Goal: Information Seeking & Learning: Find specific fact

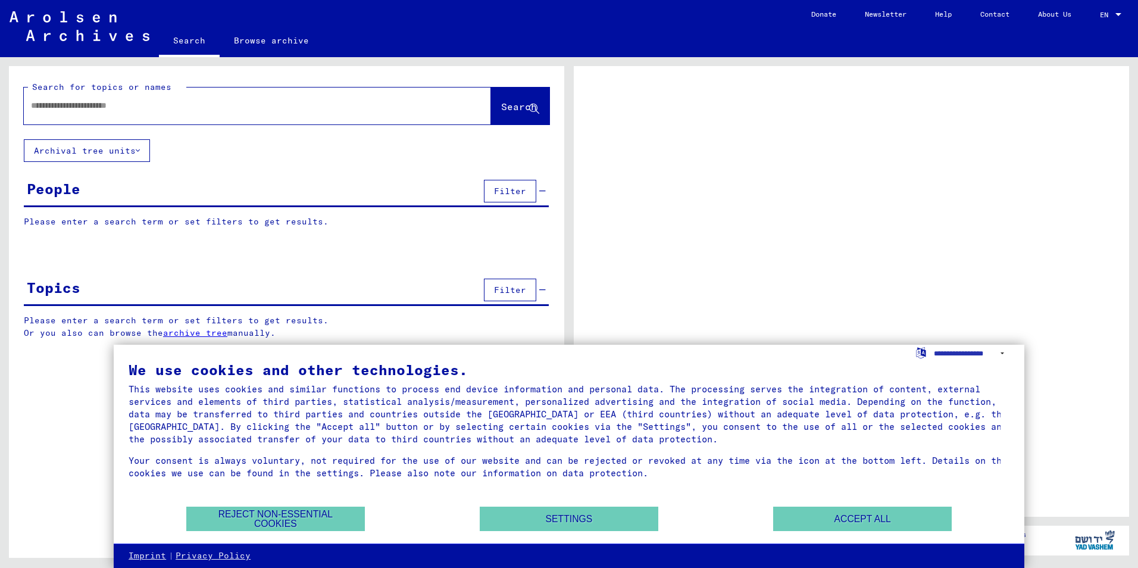
click at [95, 113] on div at bounding box center [243, 105] width 439 height 27
click at [87, 107] on input "text" at bounding box center [247, 105] width 432 height 13
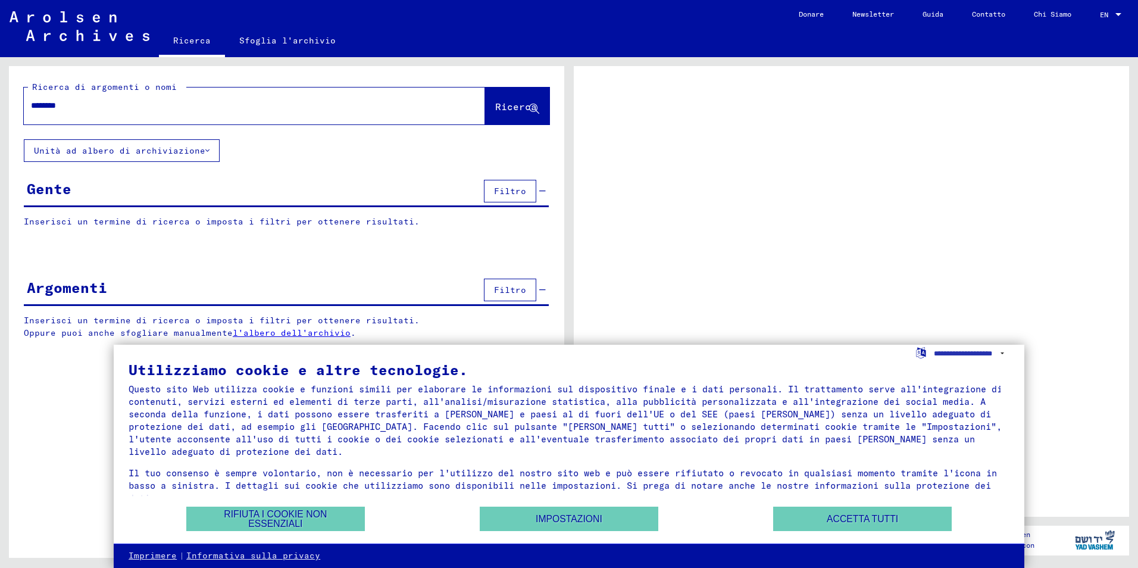
type input "*********"
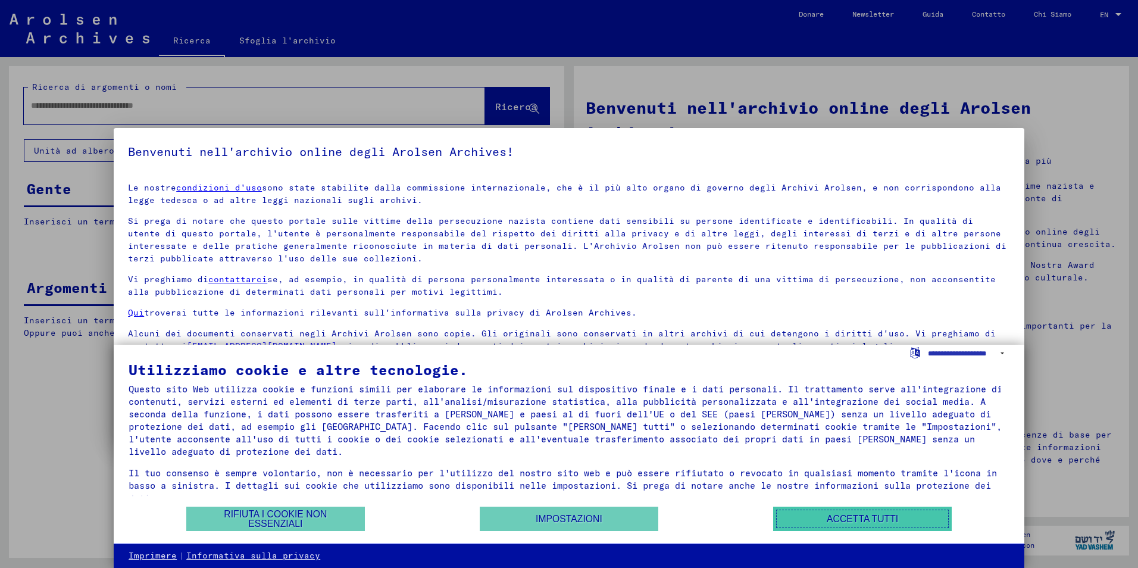
click at [785, 511] on button "Accetta tutti" at bounding box center [862, 519] width 179 height 24
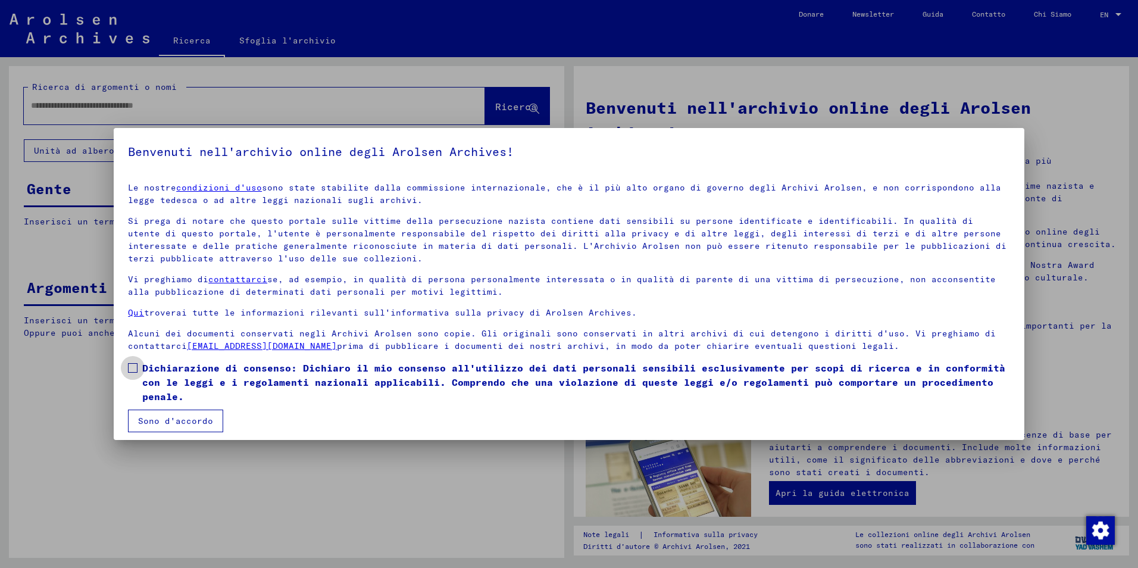
click at [128, 367] on span at bounding box center [133, 368] width 10 height 10
click at [158, 420] on button "Sono d'accordo" at bounding box center [175, 421] width 95 height 23
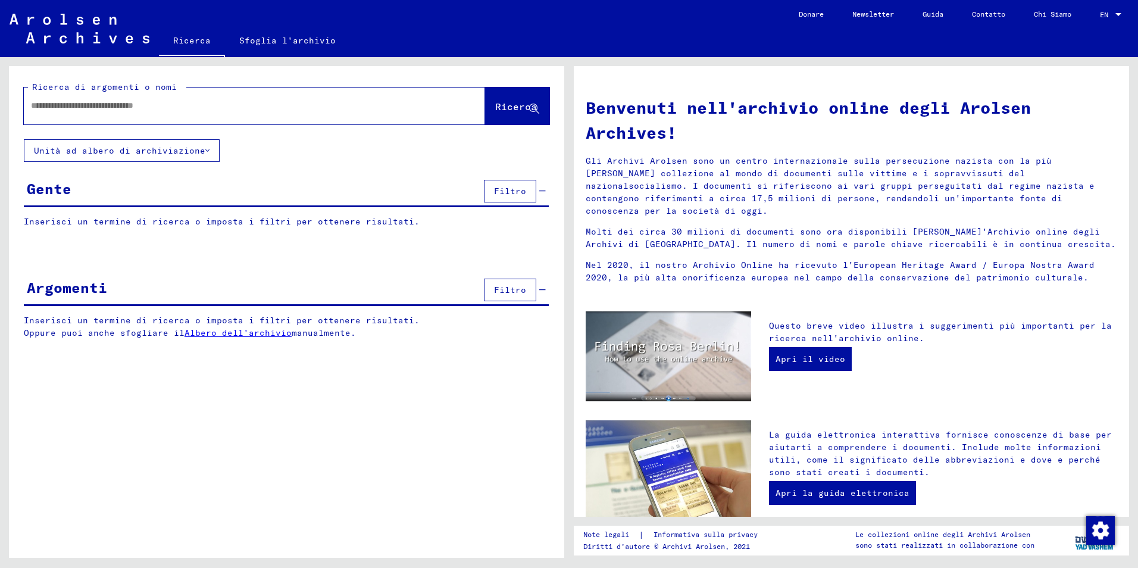
click at [40, 108] on input "text" at bounding box center [240, 105] width 419 height 13
type input "*********"
click at [514, 97] on button "Ricerca" at bounding box center [517, 106] width 64 height 37
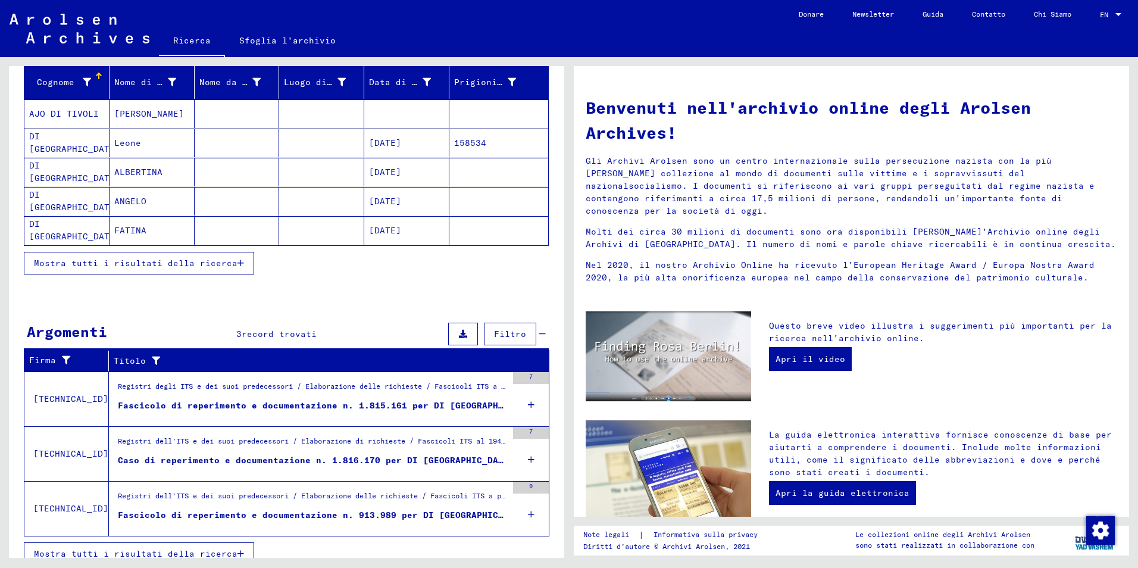
scroll to position [155, 0]
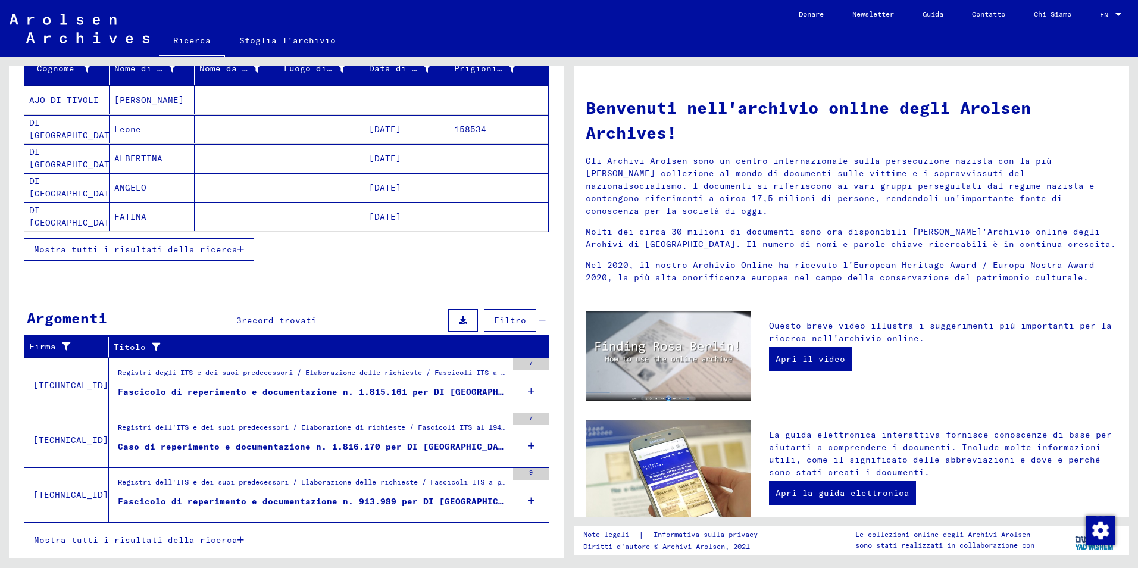
click at [114, 249] on span "Mostra tutti i risultati della ricerca" at bounding box center [136, 249] width 204 height 11
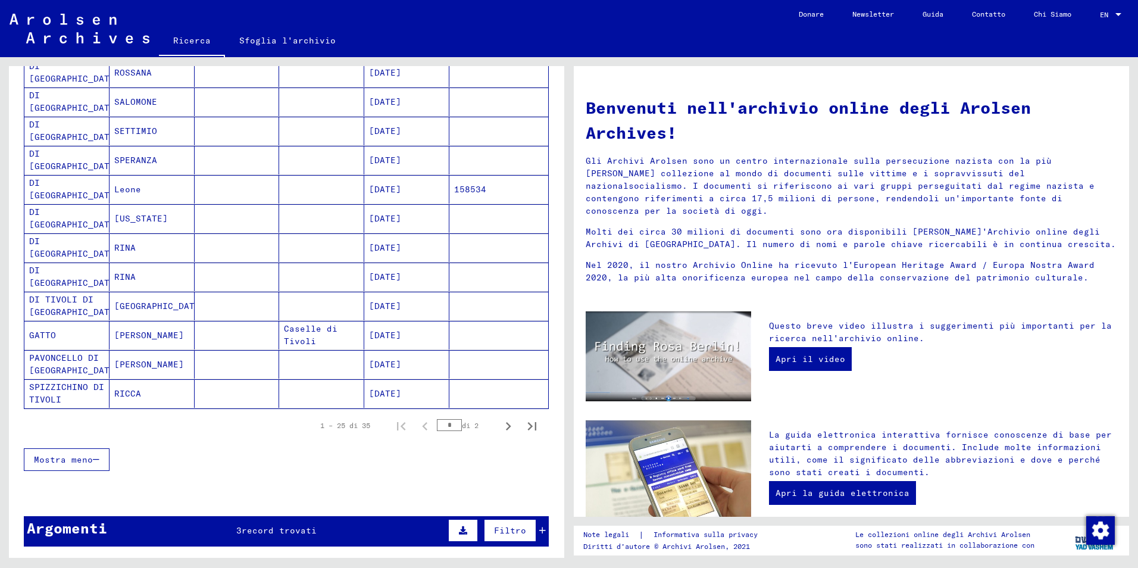
scroll to position [572, 0]
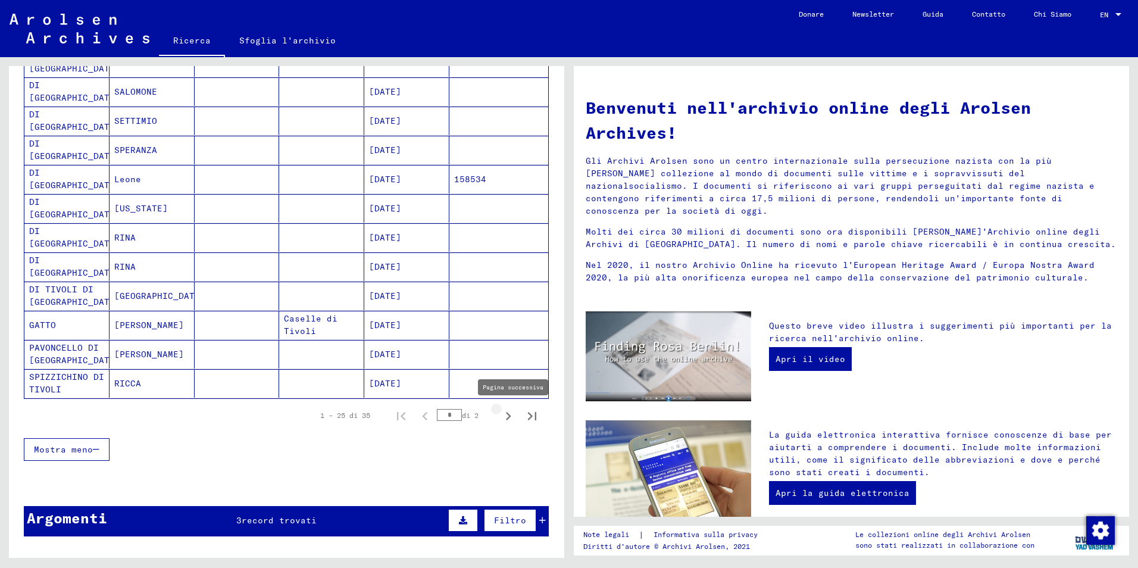
click at [500, 416] on icon "Pagina successiva" at bounding box center [508, 416] width 17 height 17
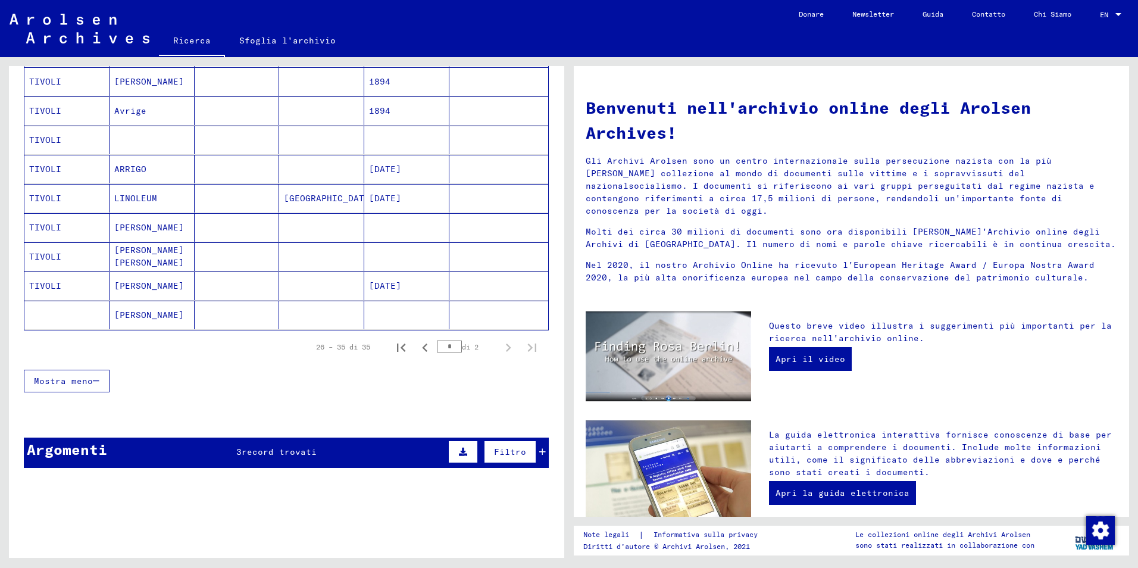
scroll to position [206, 0]
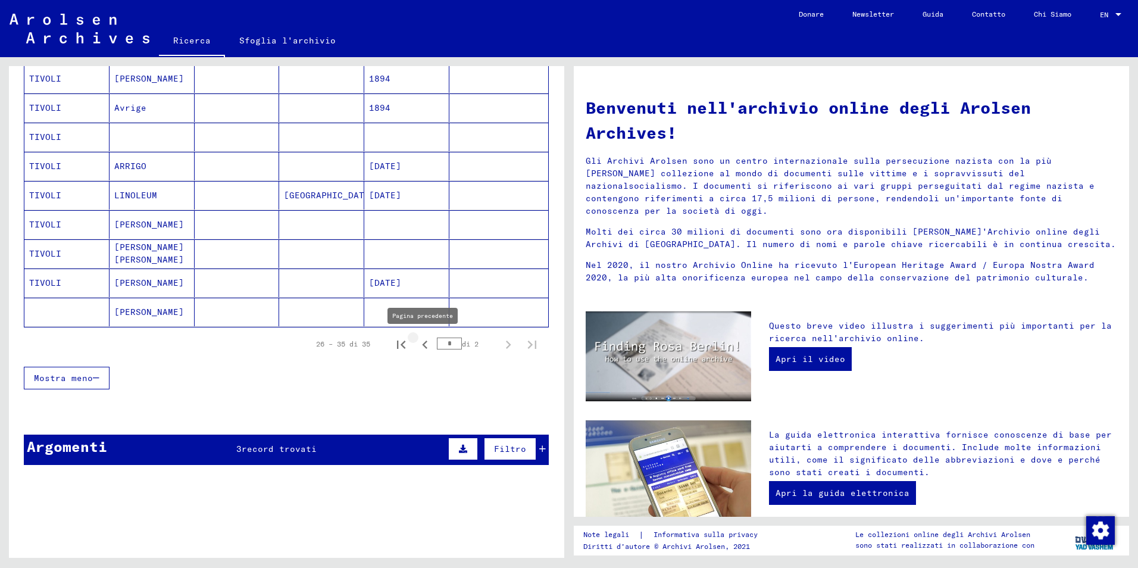
click at [422, 346] on icon "Pagina precedente" at bounding box center [424, 345] width 5 height 8
type input "*"
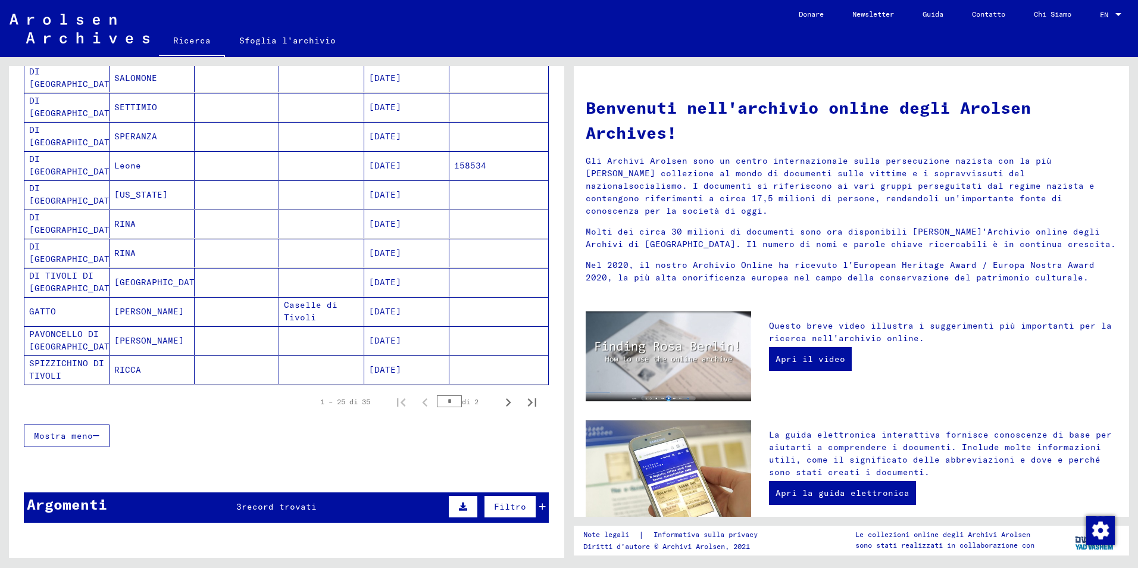
scroll to position [682, 0]
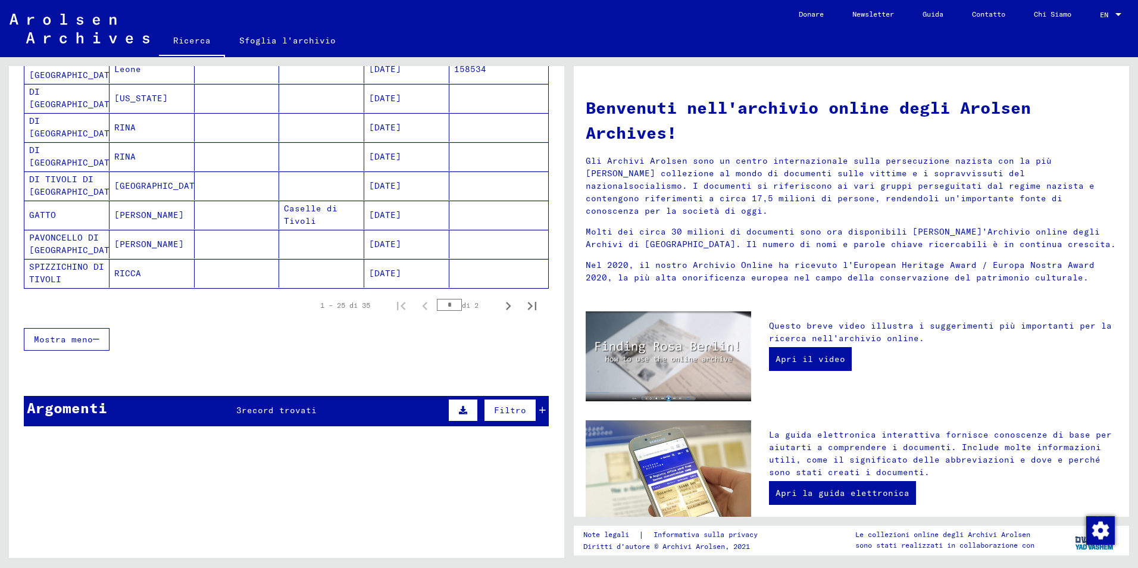
click at [459, 409] on icon at bounding box center [463, 410] width 8 height 8
click at [39, 442] on icon at bounding box center [42, 442] width 7 height 8
click at [89, 448] on button at bounding box center [85, 442] width 38 height 23
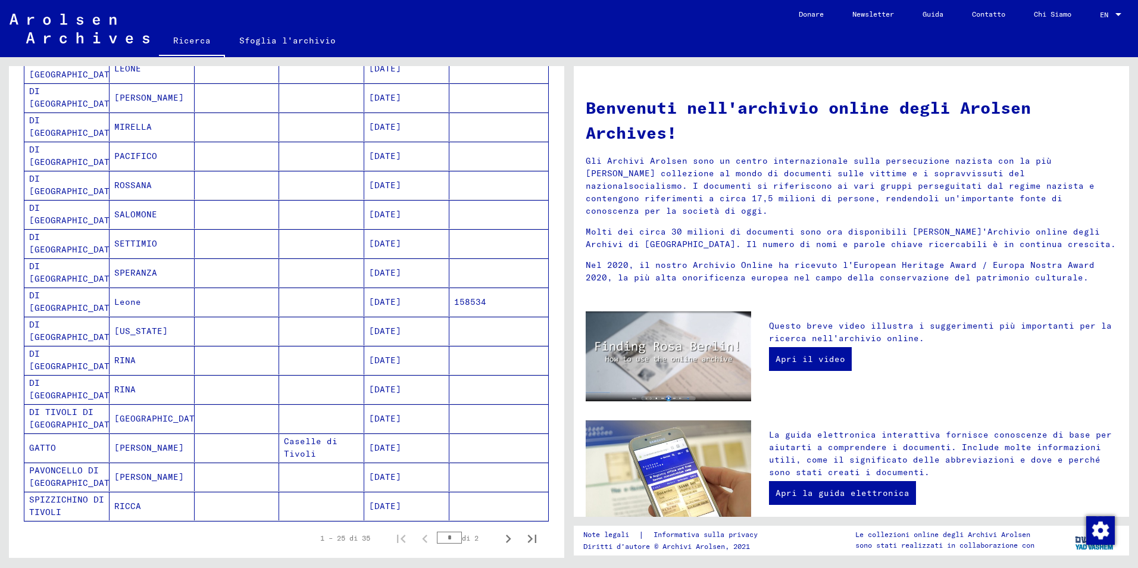
scroll to position [444, 0]
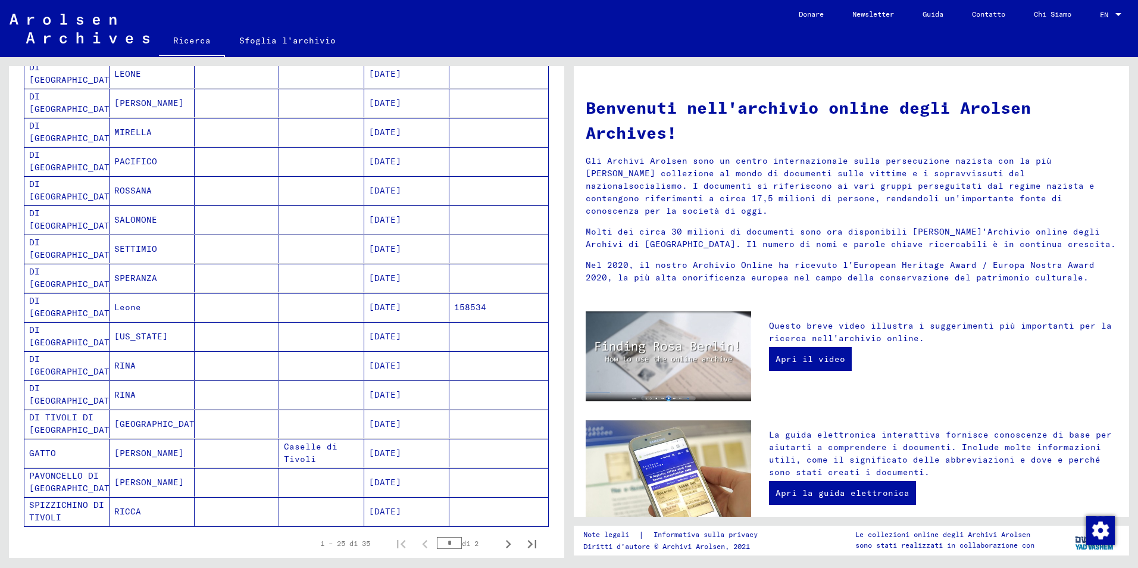
click at [55, 247] on mat-cell "DI [GEOGRAPHIC_DATA]" at bounding box center [66, 249] width 85 height 29
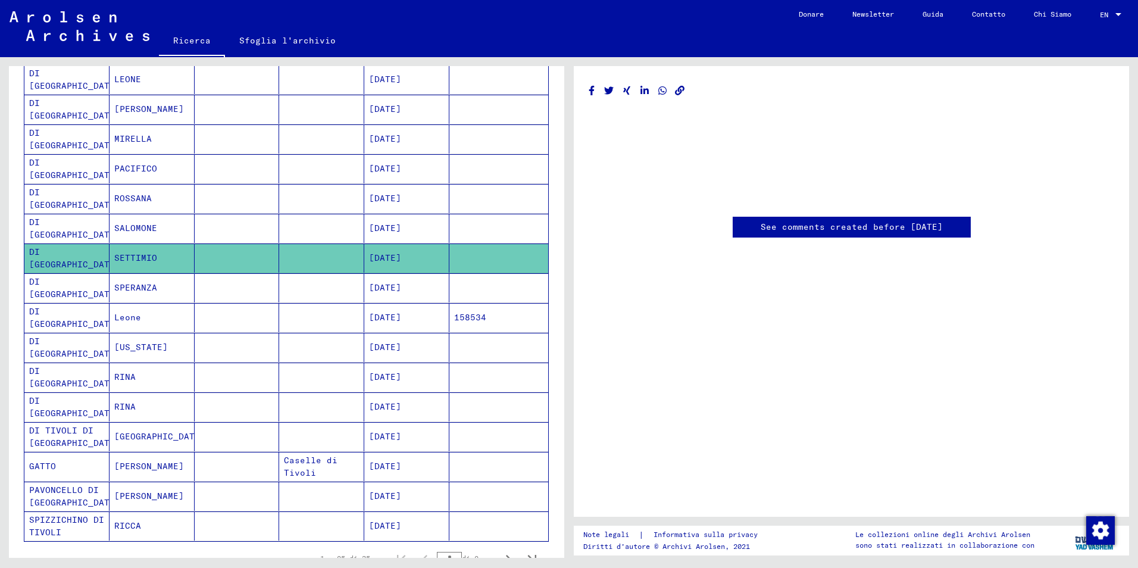
scroll to position [449, 0]
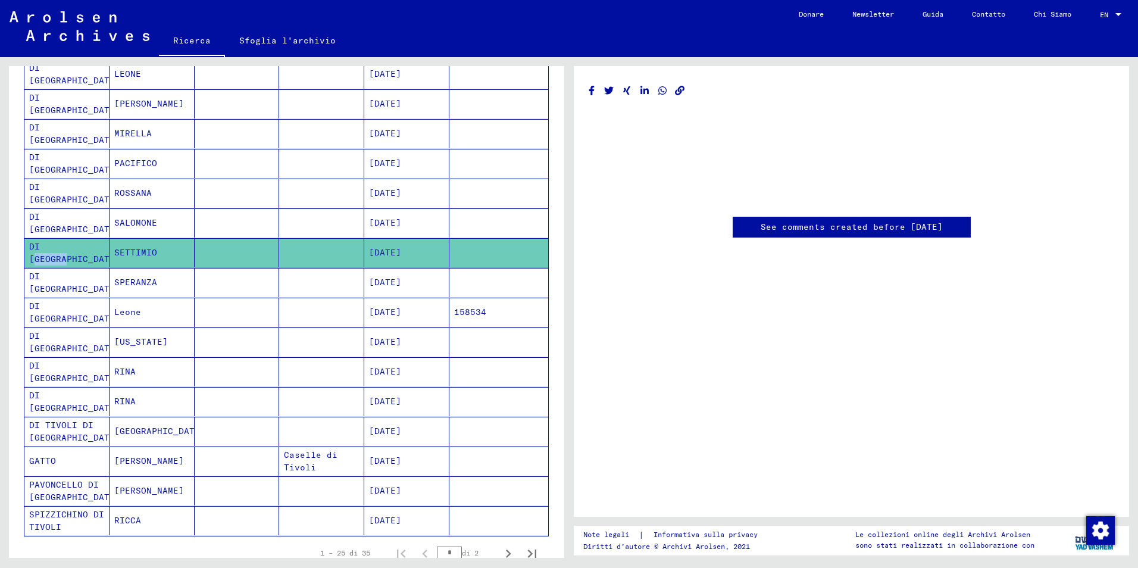
click at [55, 247] on mat-cell "DI [GEOGRAPHIC_DATA]" at bounding box center [66, 252] width 85 height 29
click at [42, 247] on mat-cell "DI [GEOGRAPHIC_DATA]" at bounding box center [66, 252] width 85 height 29
click at [64, 249] on mat-cell "DI [GEOGRAPHIC_DATA]" at bounding box center [66, 252] width 85 height 29
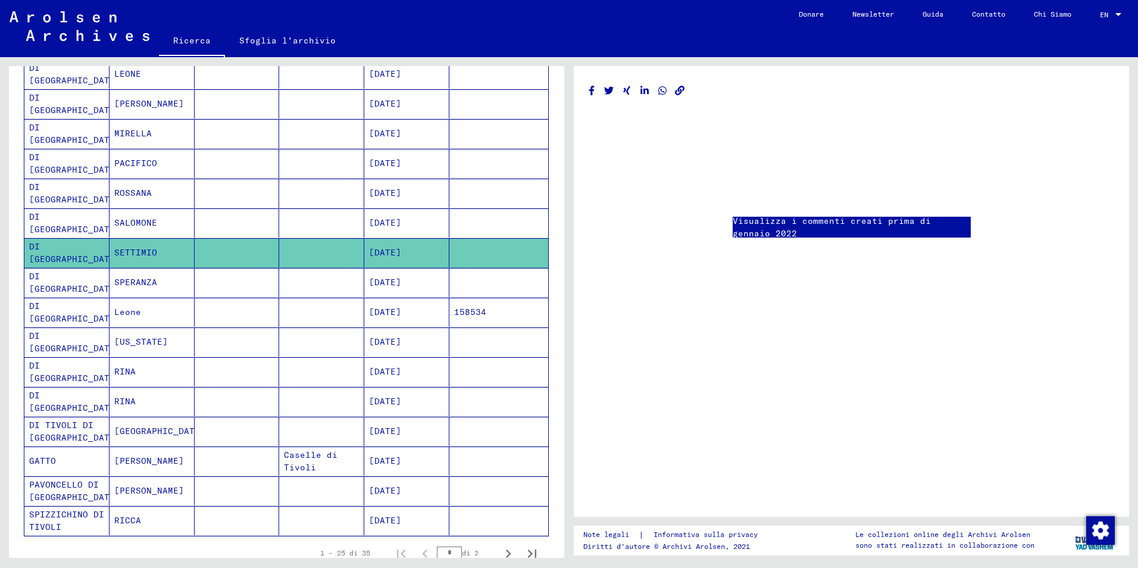
click at [617, 213] on div "Visualizza i commenti creati prima di gennaio 2022" at bounding box center [852, 171] width 526 height 181
click at [45, 310] on mat-cell "DI [GEOGRAPHIC_DATA]" at bounding box center [66, 312] width 85 height 29
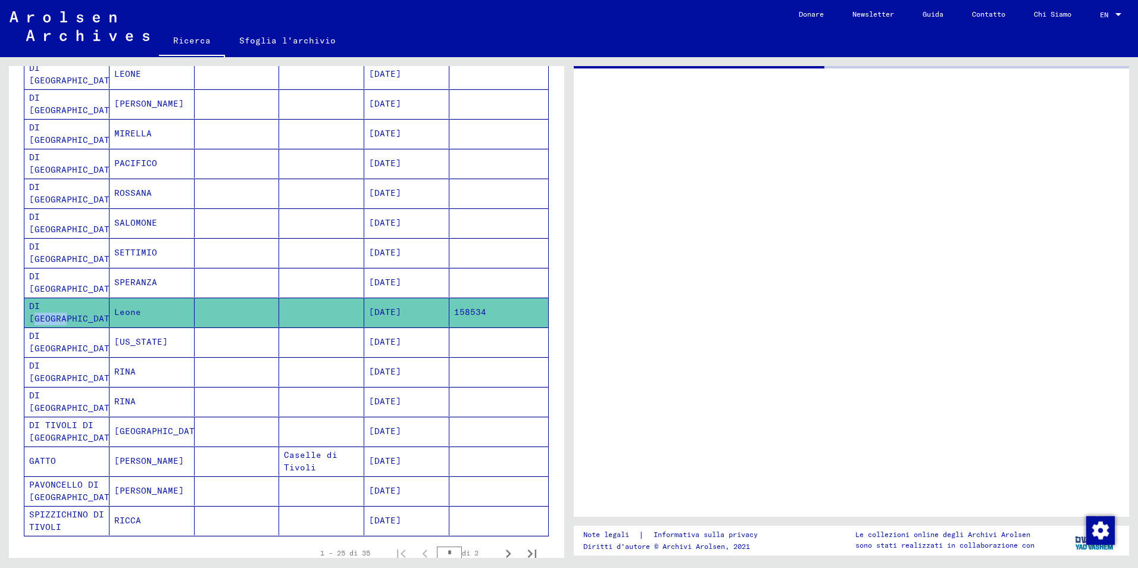
click at [45, 310] on mat-cell "DI [GEOGRAPHIC_DATA]" at bounding box center [66, 312] width 85 height 29
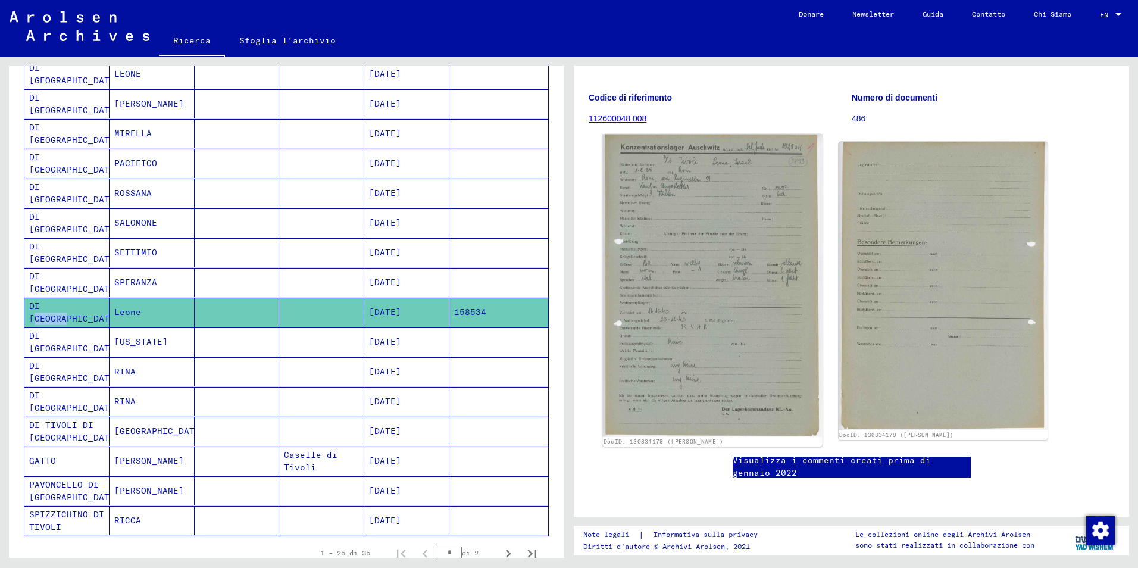
scroll to position [179, 0]
click at [680, 246] on img at bounding box center [712, 286] width 220 height 302
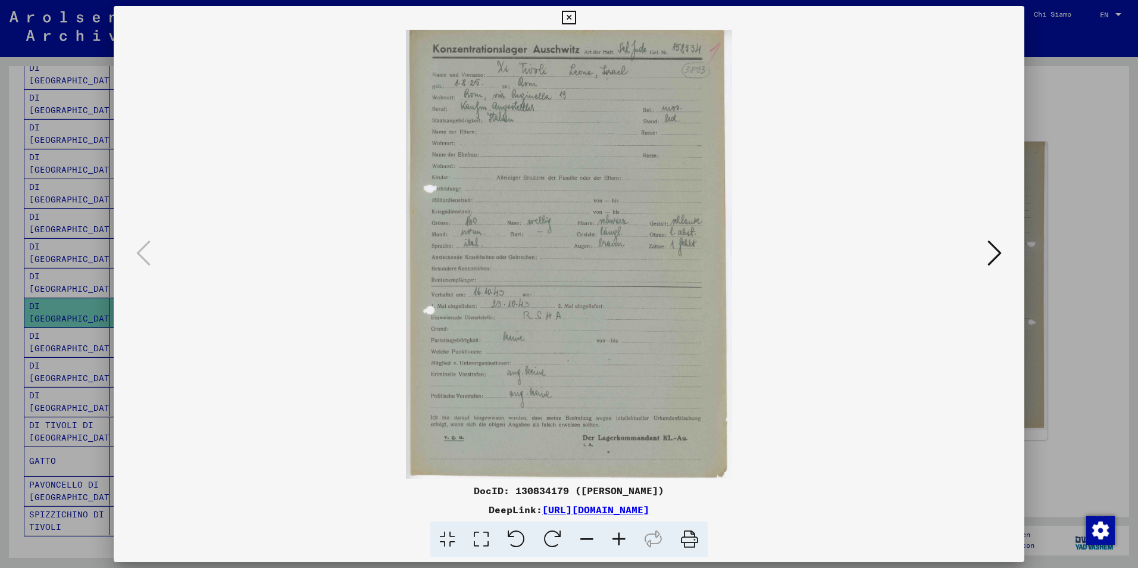
click at [620, 539] on icon at bounding box center [619, 540] width 32 height 36
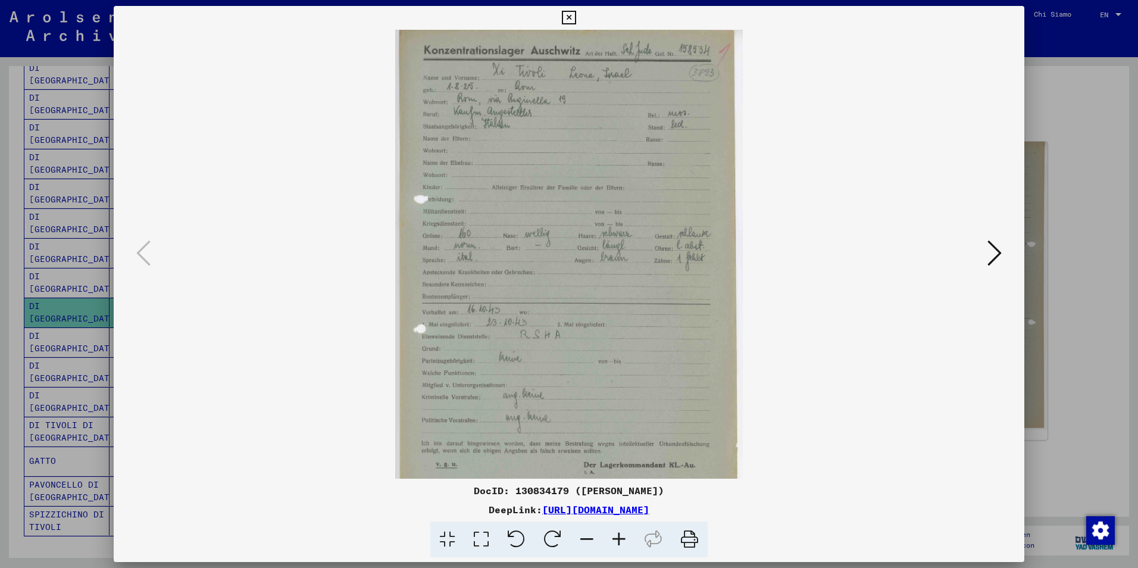
click at [620, 539] on icon at bounding box center [619, 540] width 32 height 36
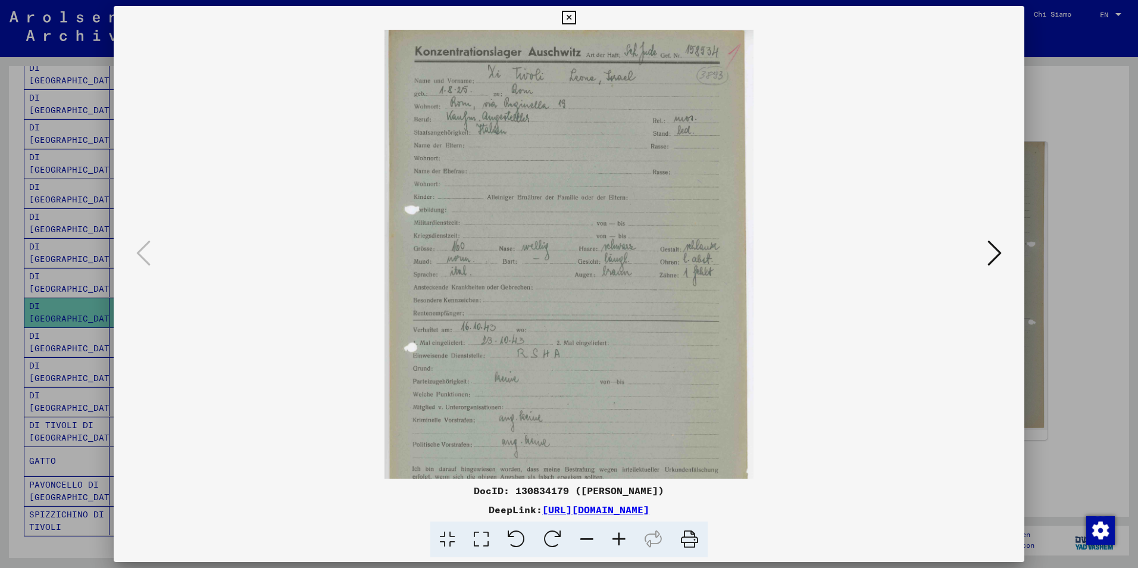
click at [620, 539] on icon at bounding box center [619, 540] width 32 height 36
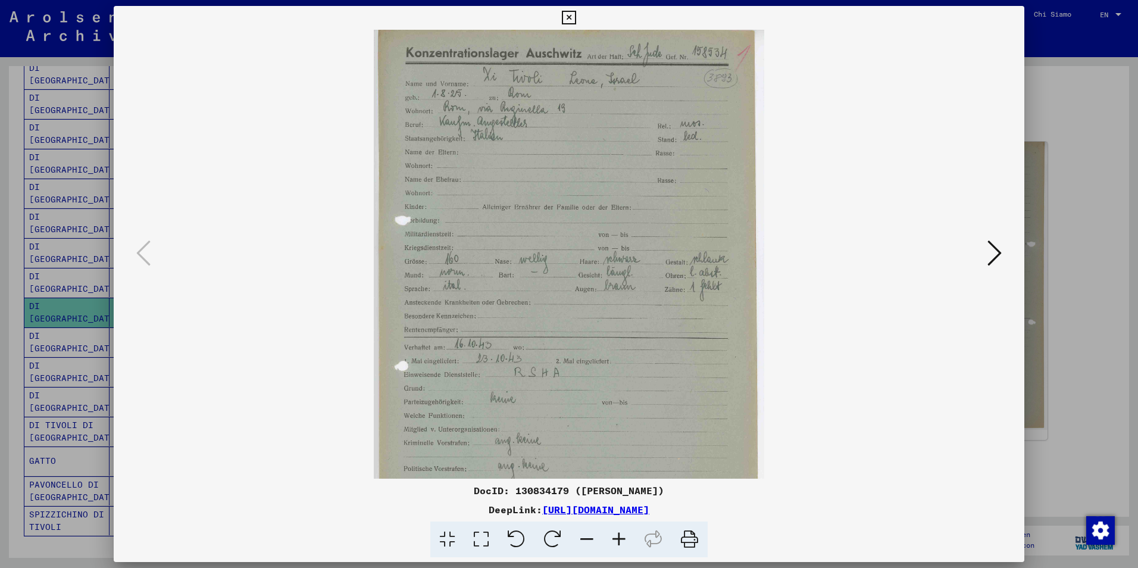
click at [620, 539] on icon at bounding box center [619, 540] width 32 height 36
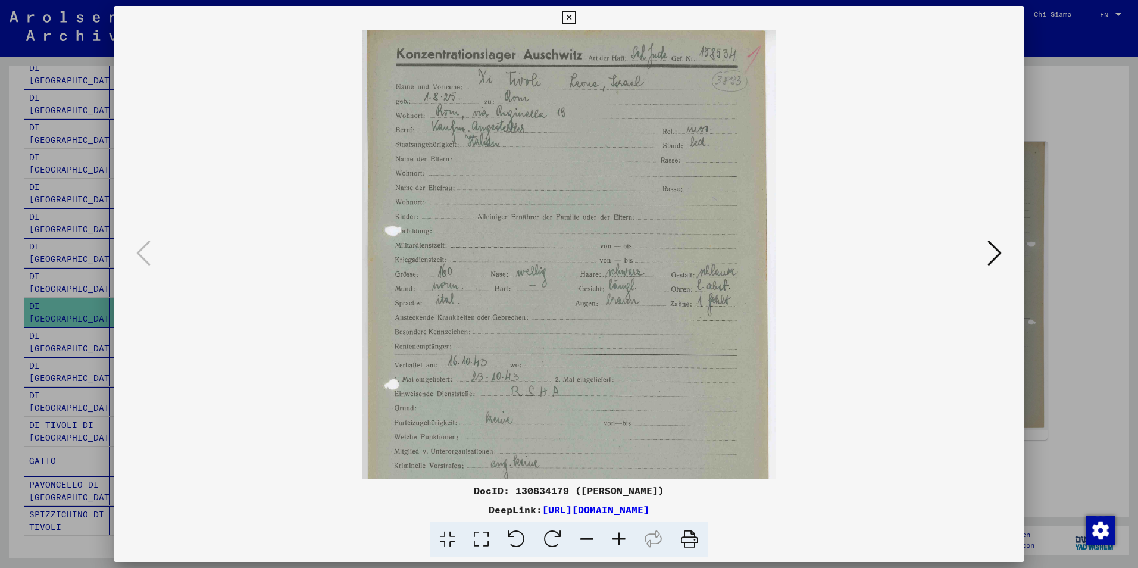
click at [620, 539] on icon at bounding box center [619, 540] width 32 height 36
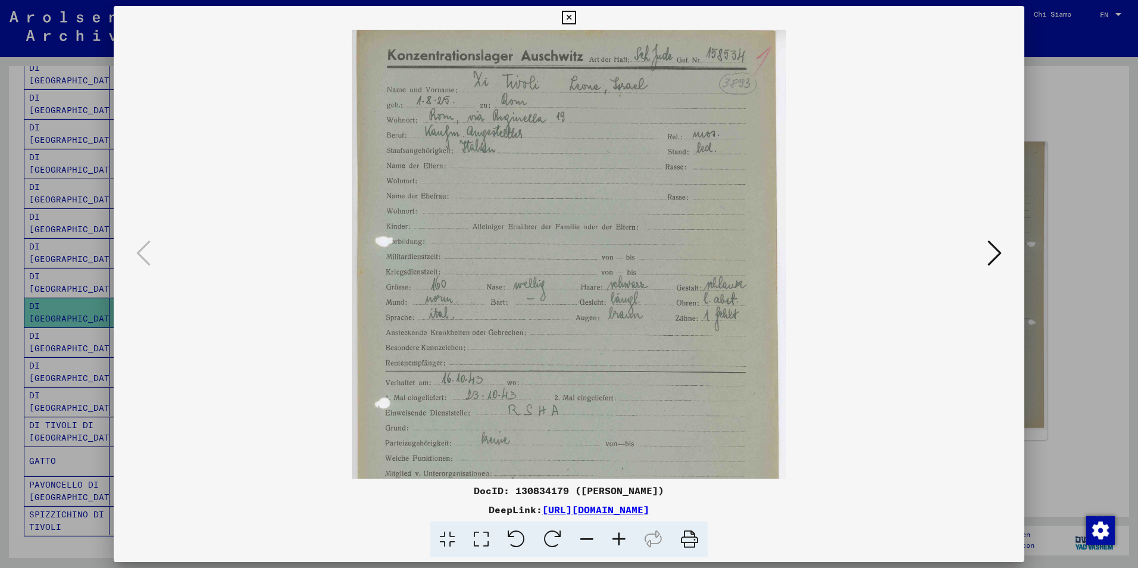
click at [620, 539] on icon at bounding box center [619, 540] width 32 height 36
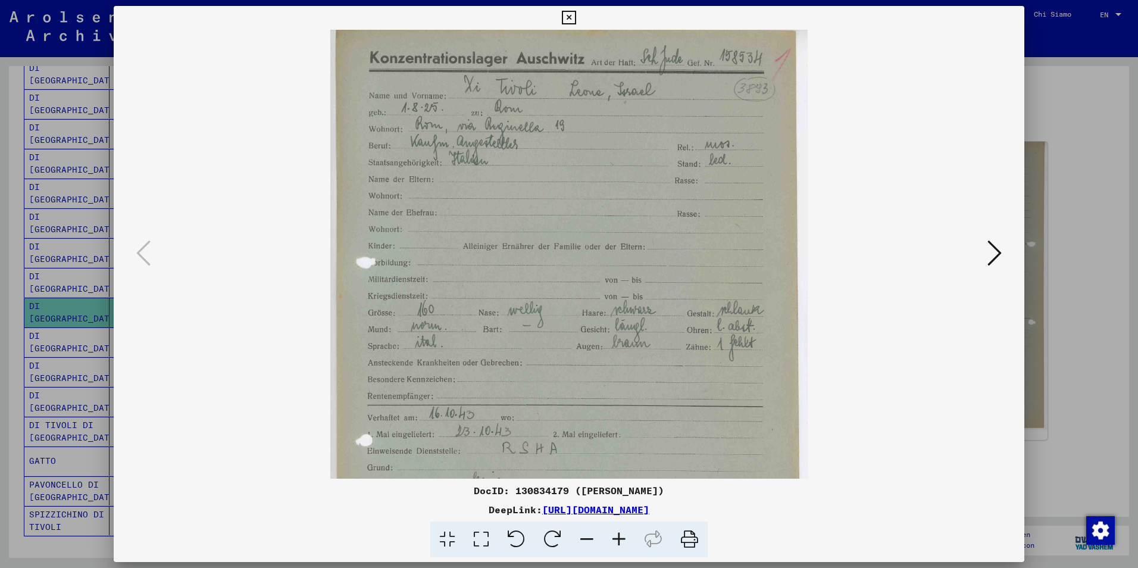
click at [620, 539] on icon at bounding box center [619, 540] width 32 height 36
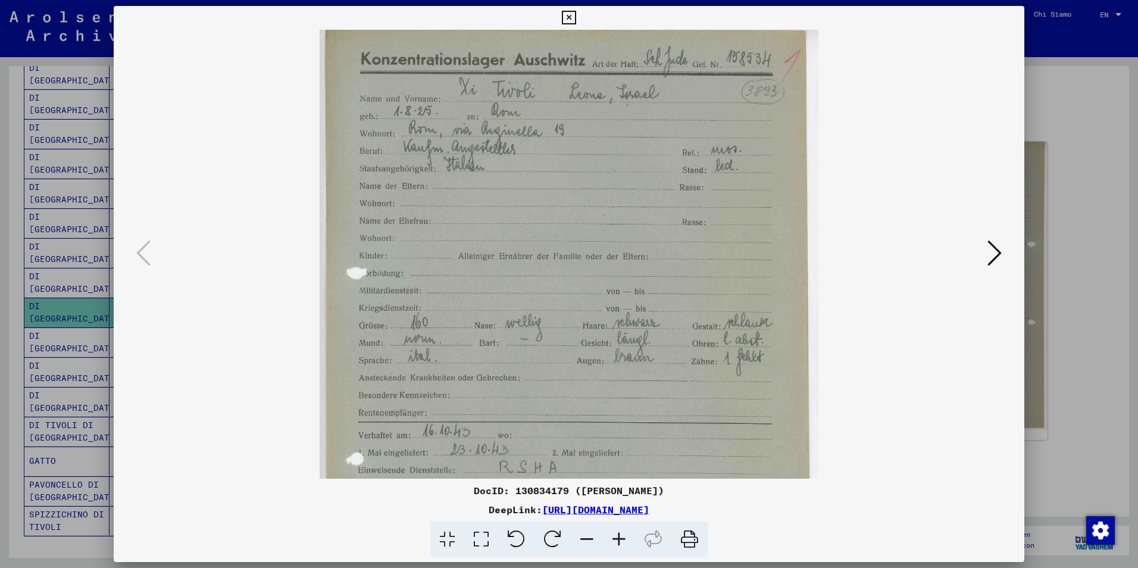
click at [620, 539] on icon at bounding box center [619, 540] width 32 height 36
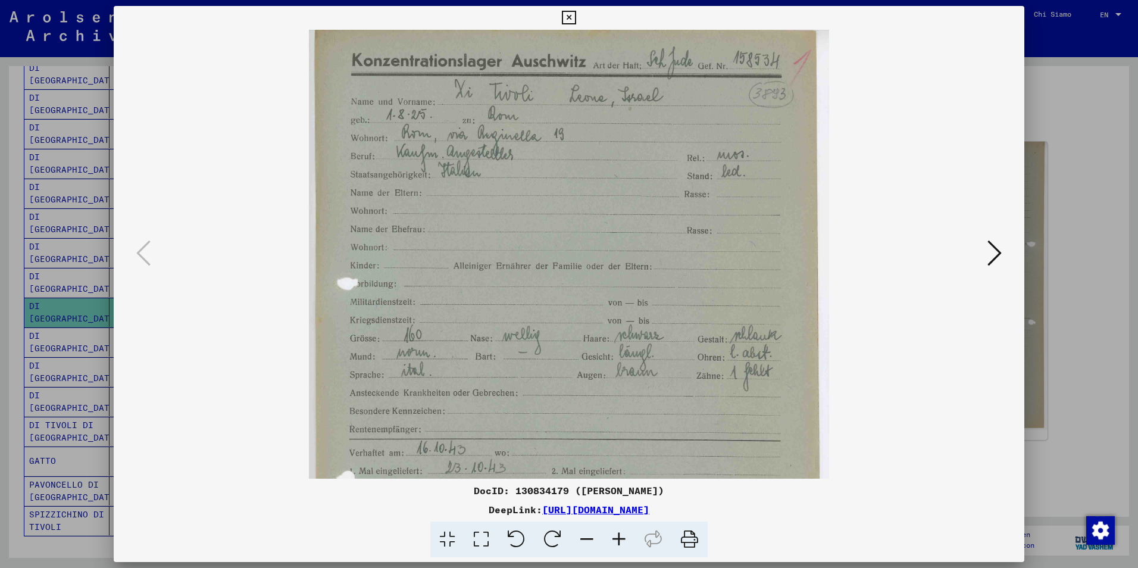
click at [620, 539] on icon at bounding box center [619, 540] width 32 height 36
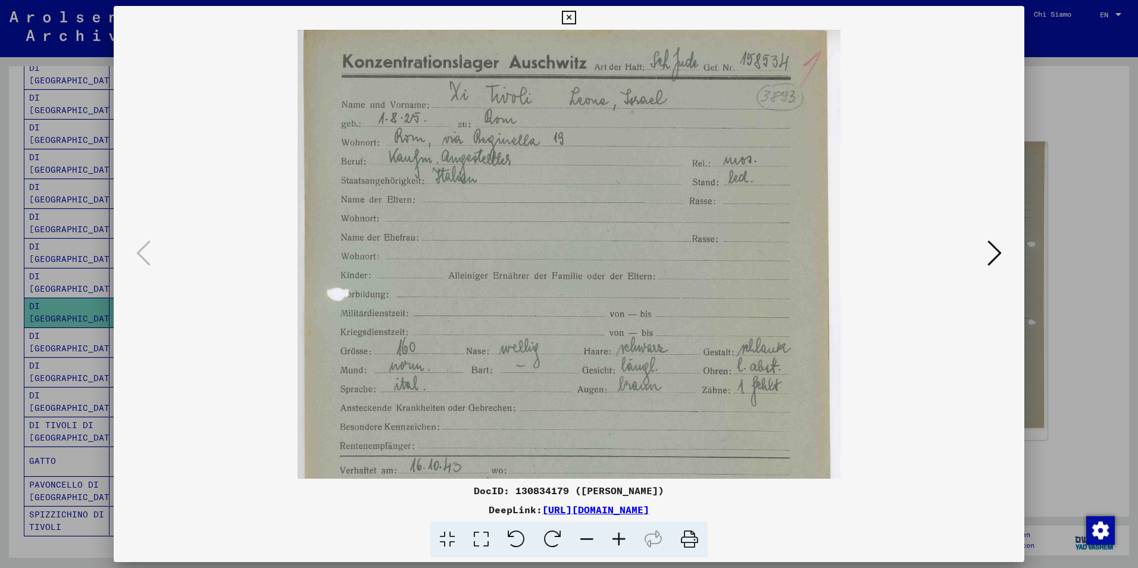
click at [581, 536] on icon at bounding box center [587, 540] width 32 height 36
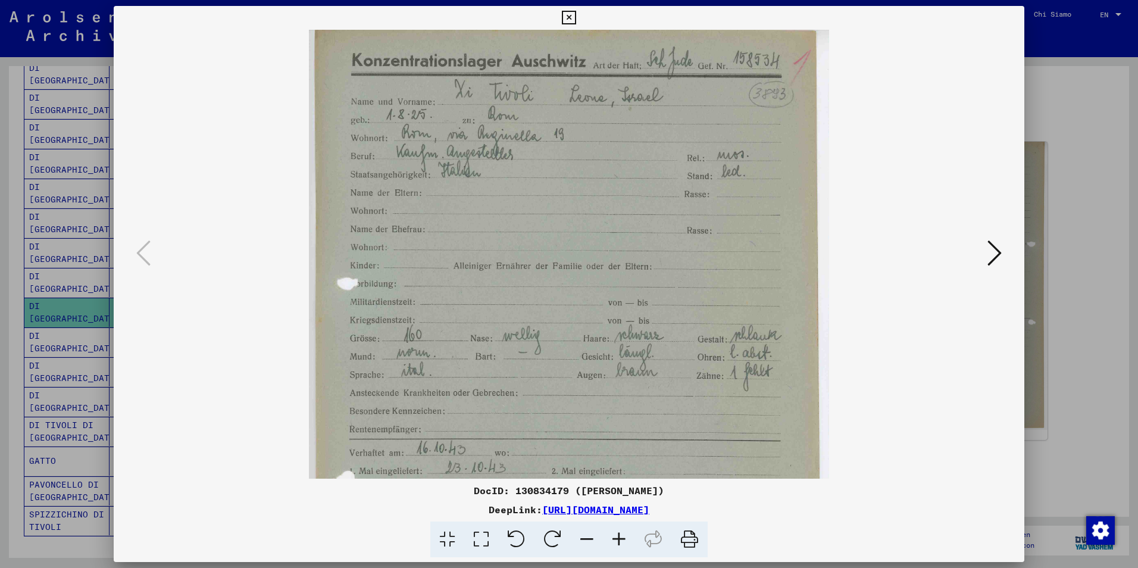
click at [581, 536] on icon at bounding box center [587, 540] width 32 height 36
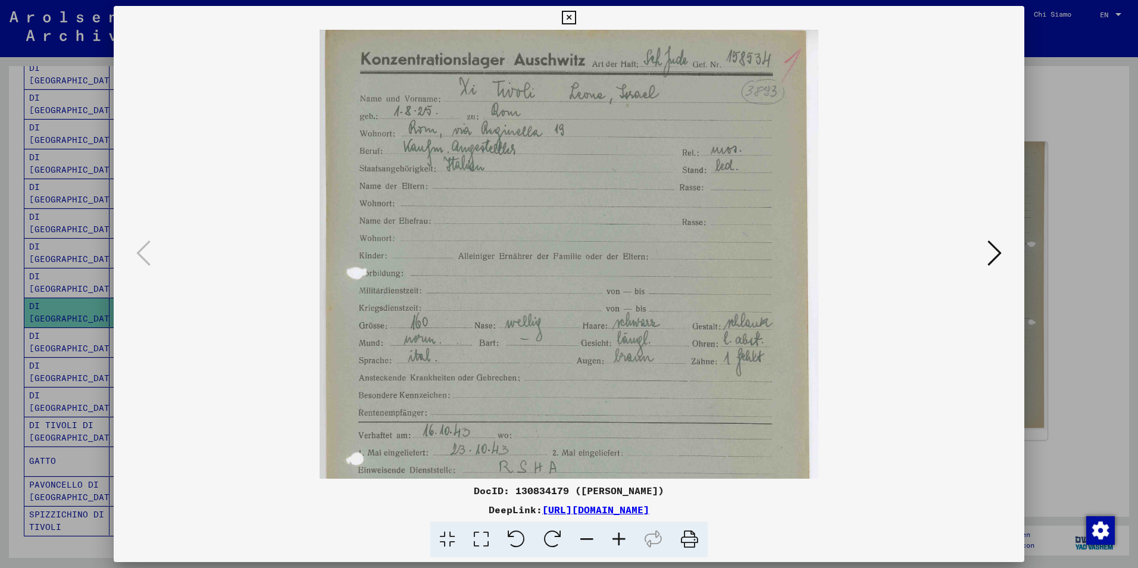
click at [581, 536] on icon at bounding box center [587, 540] width 32 height 36
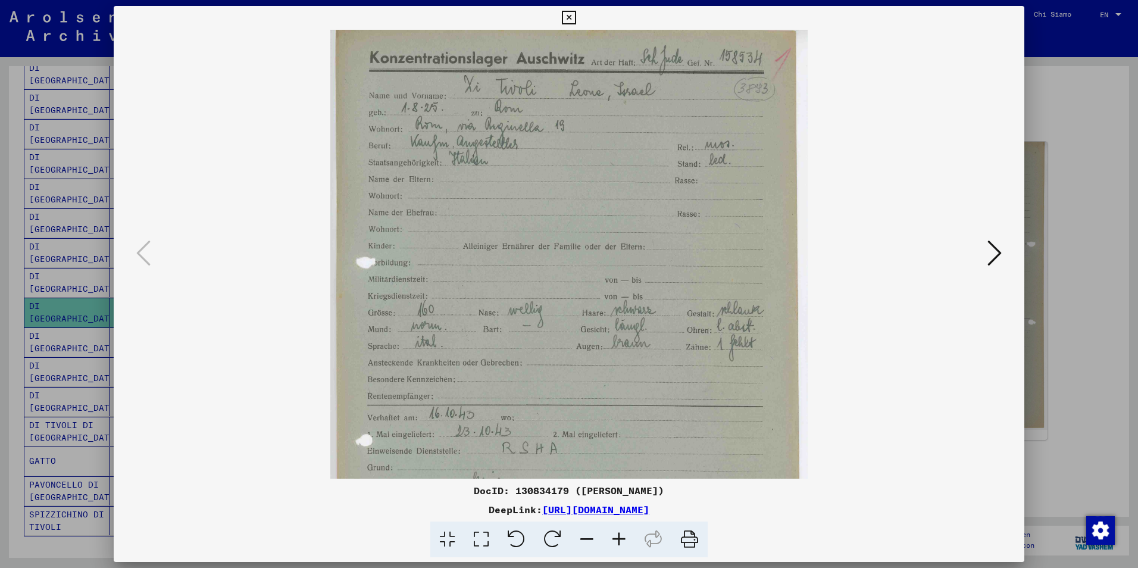
click at [581, 536] on icon at bounding box center [587, 540] width 32 height 36
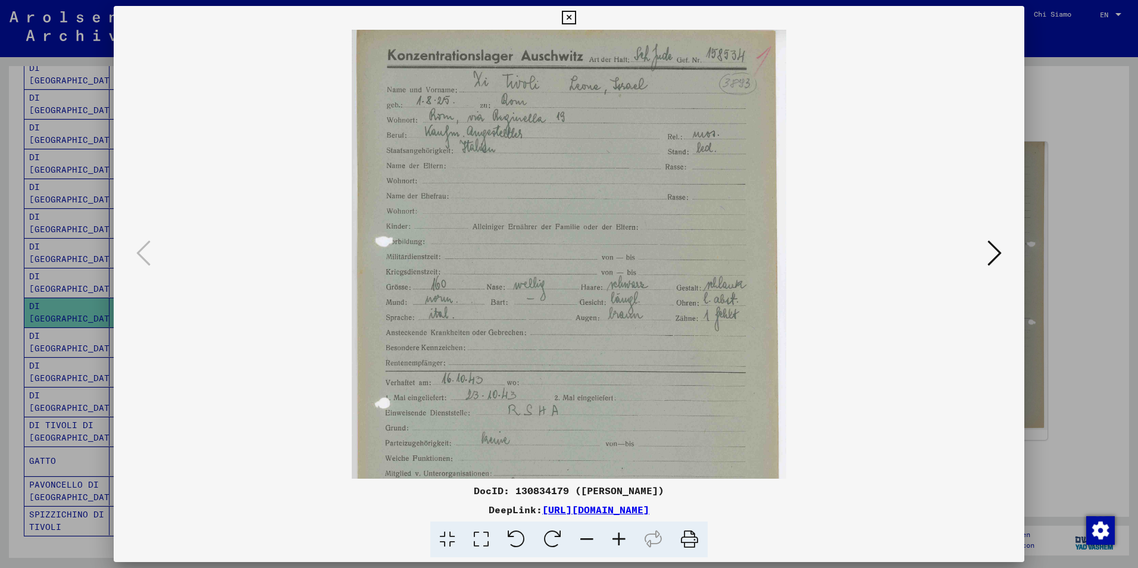
click at [581, 536] on icon at bounding box center [587, 540] width 32 height 36
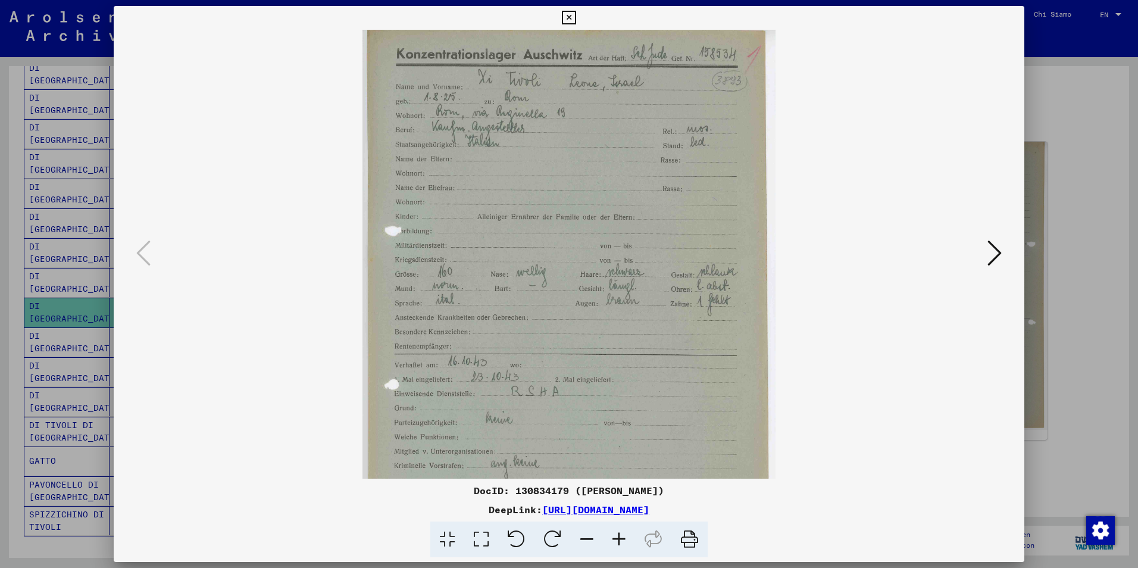
click at [581, 536] on icon at bounding box center [587, 540] width 32 height 36
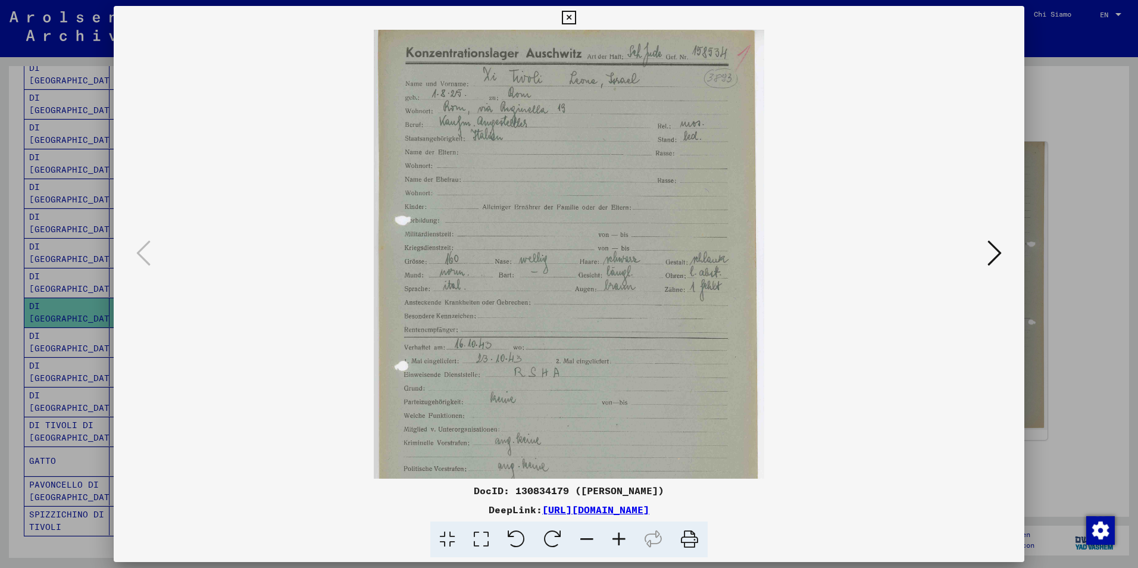
click at [581, 536] on icon at bounding box center [587, 540] width 32 height 36
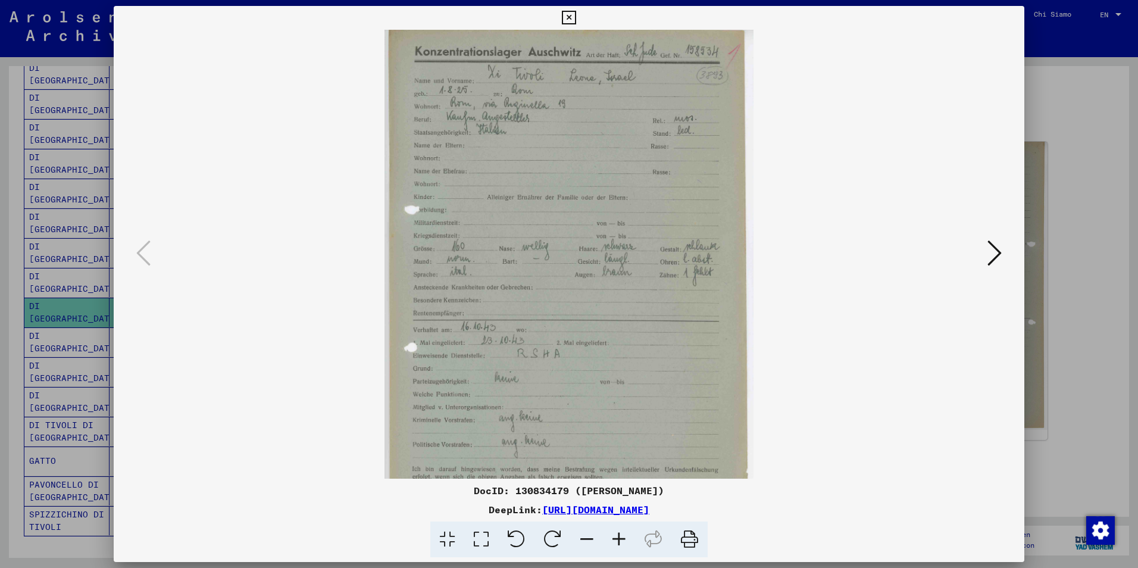
click at [581, 536] on icon at bounding box center [587, 540] width 32 height 36
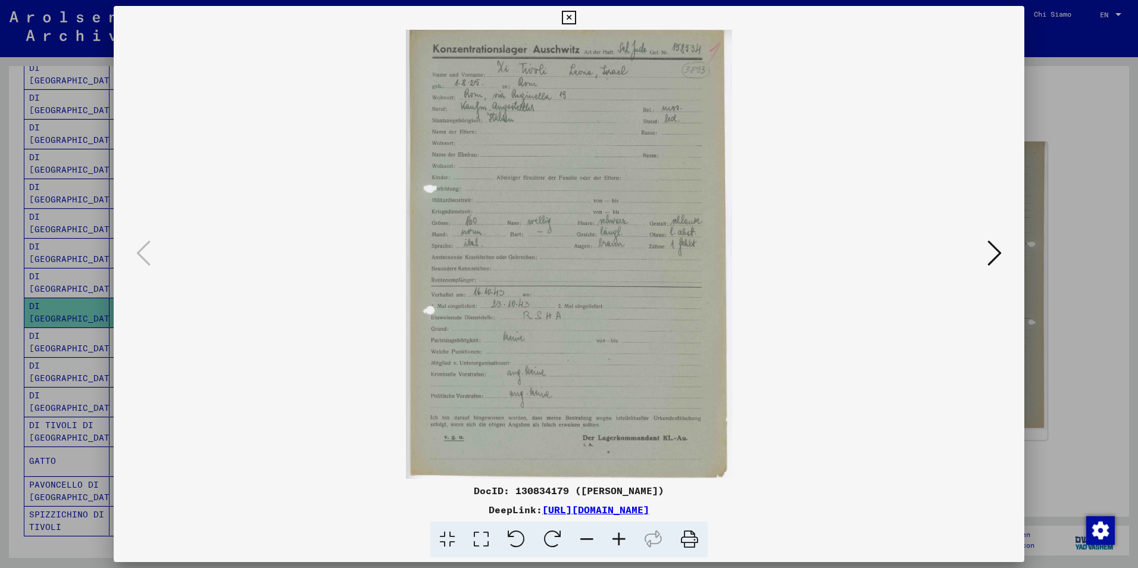
click at [581, 536] on icon at bounding box center [587, 540] width 32 height 36
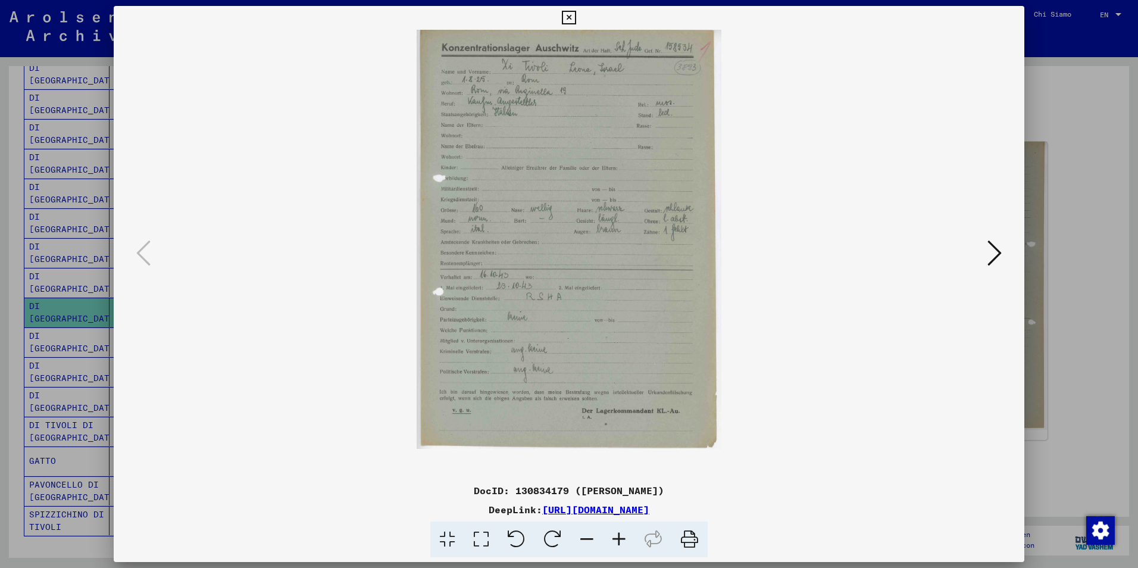
click at [581, 536] on icon at bounding box center [587, 540] width 32 height 36
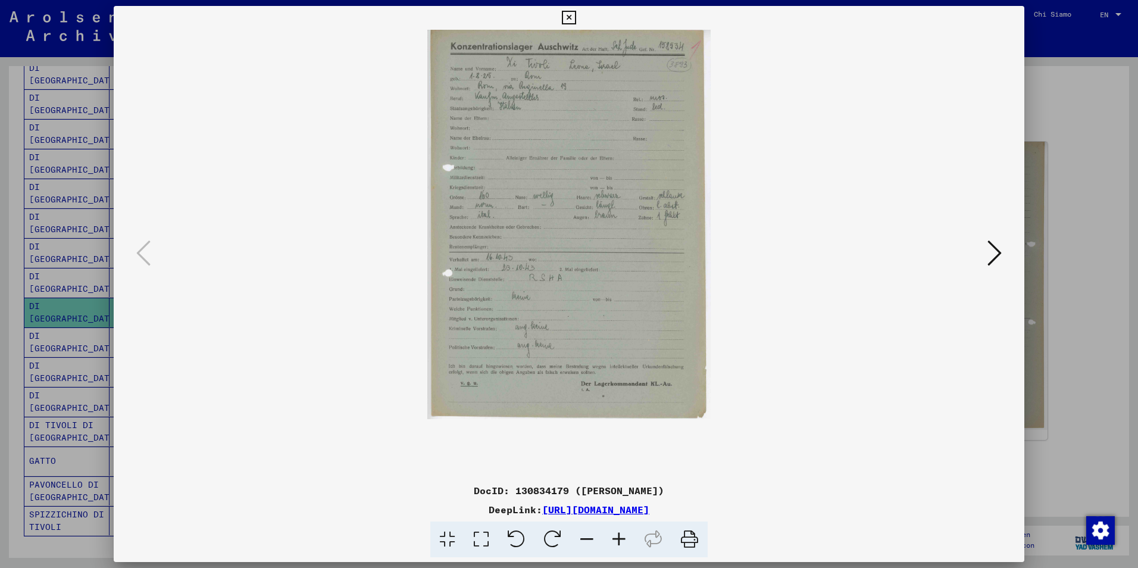
click at [581, 536] on icon at bounding box center [587, 540] width 32 height 36
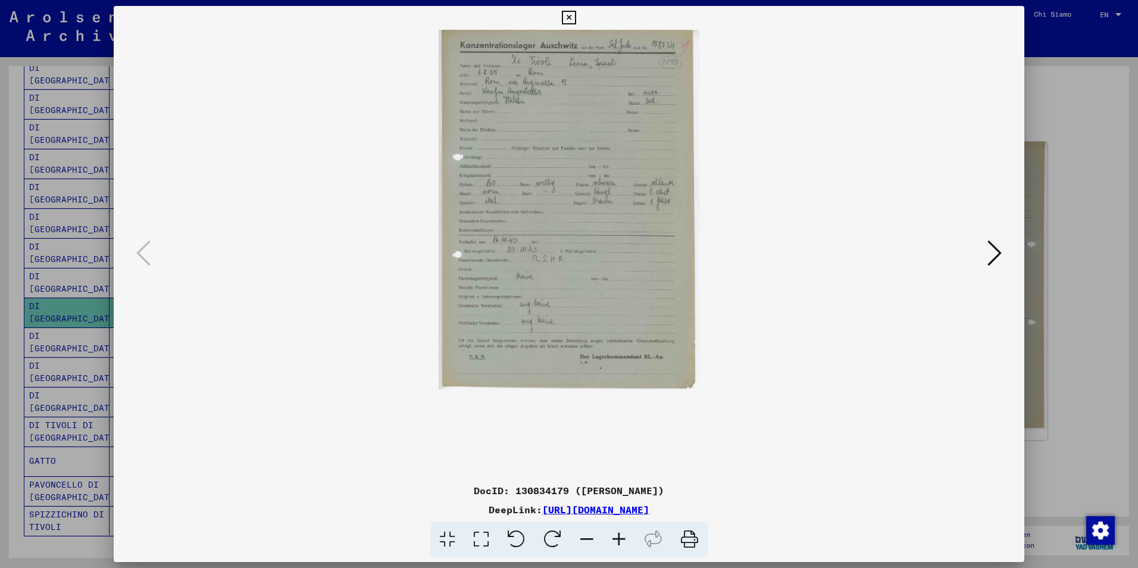
click at [581, 536] on icon at bounding box center [587, 540] width 32 height 36
